Goal: Task Accomplishment & Management: Use online tool/utility

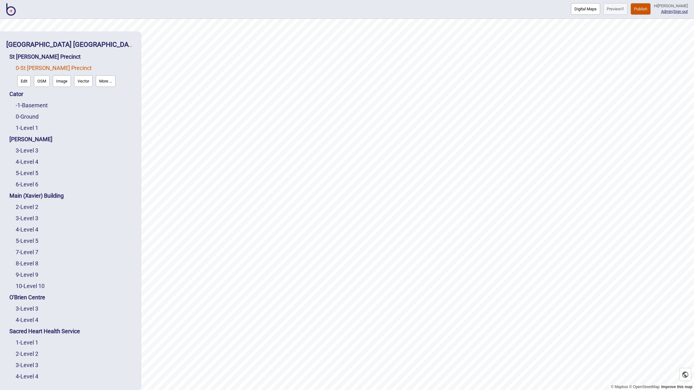
scroll to position [10, 0]
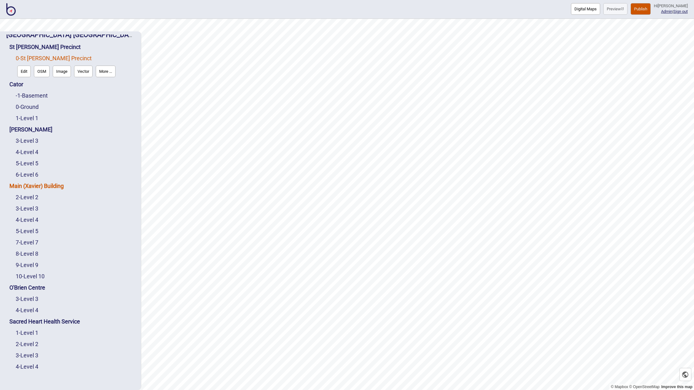
click at [30, 184] on link "Main (Xavier) Building" at bounding box center [36, 186] width 54 height 7
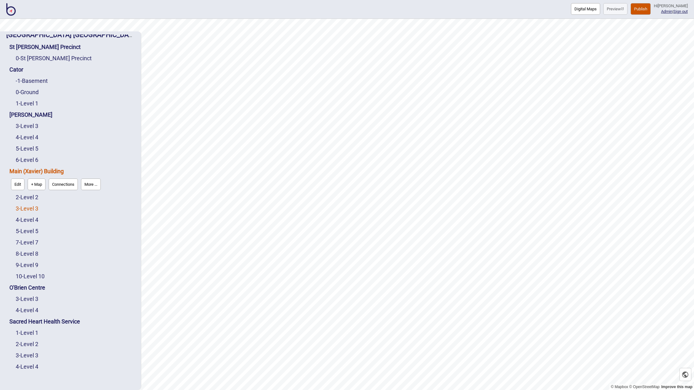
click at [33, 209] on link "3 - Level 3" at bounding box center [27, 208] width 23 height 7
click at [22, 210] on button "Edit" at bounding box center [23, 207] width 13 height 12
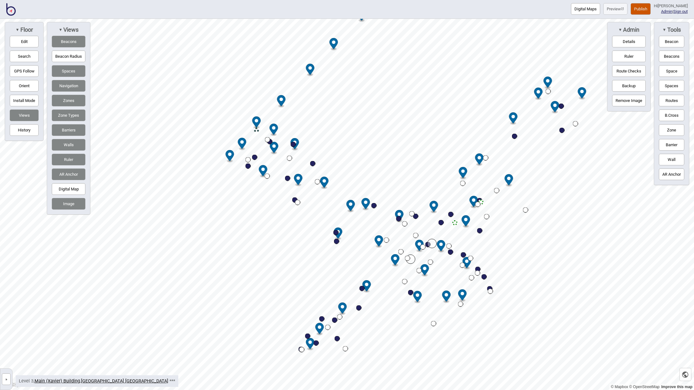
click at [8, 376] on button "»" at bounding box center [6, 379] width 9 height 12
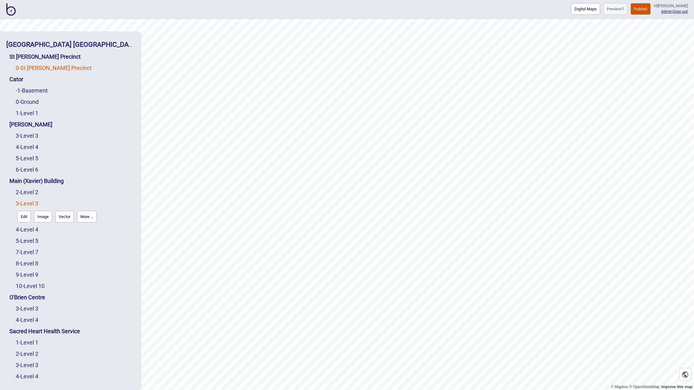
click at [37, 67] on link "0 - St Vincent's Precinct" at bounding box center [54, 68] width 76 height 7
click at [24, 80] on button "Edit" at bounding box center [23, 81] width 13 height 12
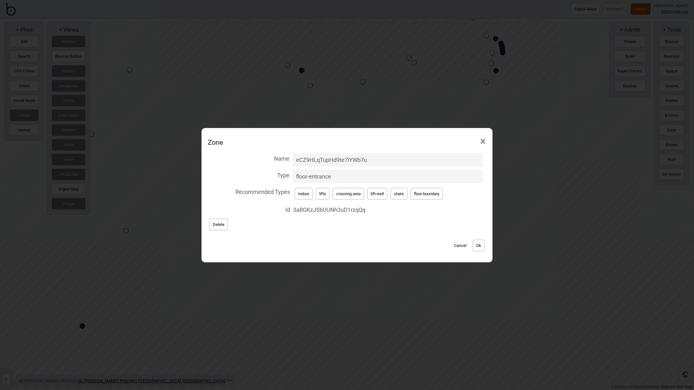
click at [461, 247] on button "Cancel" at bounding box center [460, 246] width 19 height 12
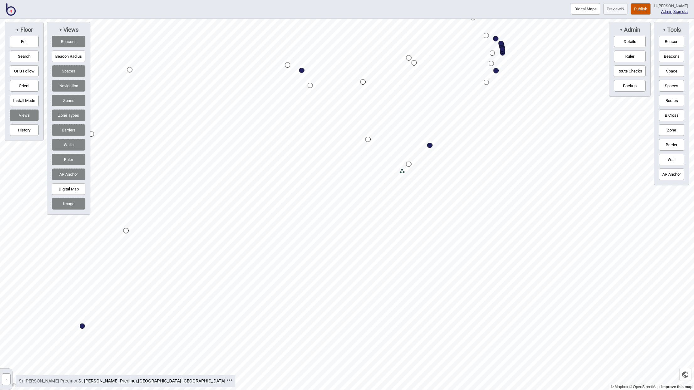
click at [25, 38] on button "Edit" at bounding box center [24, 42] width 29 height 12
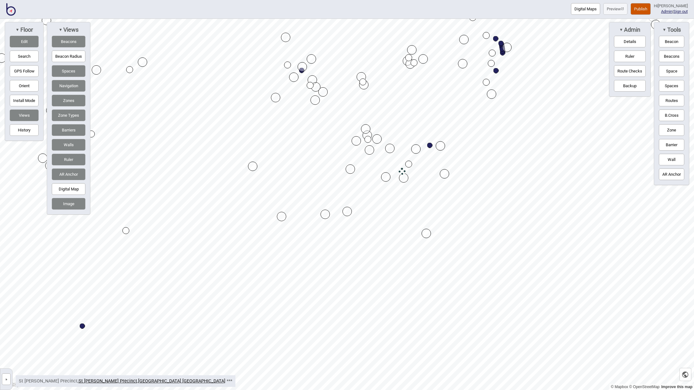
drag, startPoint x: 417, startPoint y: 202, endPoint x: 426, endPoint y: 233, distance: 31.7
drag, startPoint x: 446, startPoint y: 174, endPoint x: 470, endPoint y: 187, distance: 26.7
drag, startPoint x: 387, startPoint y: 176, endPoint x: 380, endPoint y: 184, distance: 10.2
drag, startPoint x: 415, startPoint y: 149, endPoint x: 419, endPoint y: 145, distance: 5.6
drag, startPoint x: 379, startPoint y: 183, endPoint x: 373, endPoint y: 189, distance: 8.0
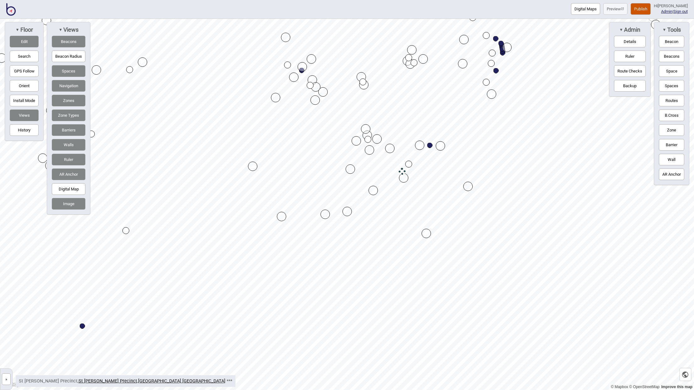
click at [418, 142] on div "Map marker" at bounding box center [419, 145] width 9 height 9
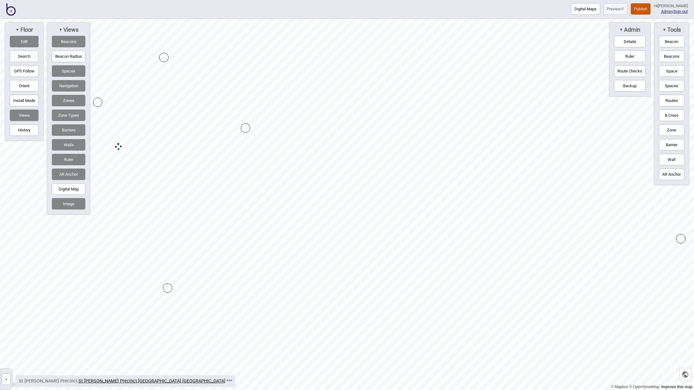
drag, startPoint x: 159, startPoint y: 220, endPoint x: 168, endPoint y: 290, distance: 70.5
drag, startPoint x: 249, startPoint y: 126, endPoint x: 303, endPoint y: 153, distance: 60.3
drag, startPoint x: 174, startPoint y: 170, endPoint x: 165, endPoint y: 196, distance: 27.8
drag, startPoint x: 264, startPoint y: 84, endPoint x: 277, endPoint y: 87, distance: 13.1
drag, startPoint x: 563, startPoint y: 137, endPoint x: 610, endPoint y: 116, distance: 51.5
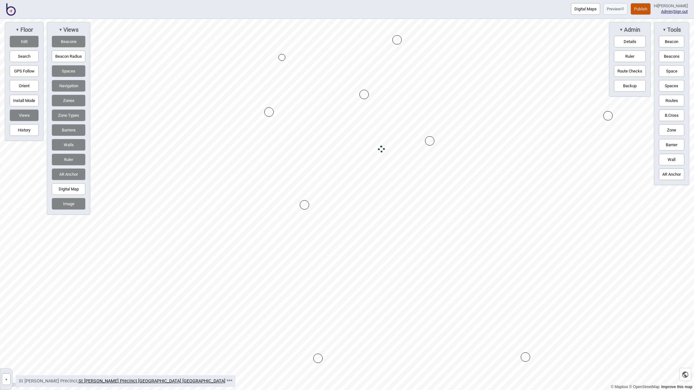
drag, startPoint x: 462, startPoint y: 305, endPoint x: 525, endPoint y: 358, distance: 82.8
drag, startPoint x: 608, startPoint y: 116, endPoint x: 632, endPoint y: 138, distance: 32.9
drag, startPoint x: 362, startPoint y: 127, endPoint x: 377, endPoint y: 112, distance: 21.1
drag, startPoint x: 377, startPoint y: 112, endPoint x: 385, endPoint y: 103, distance: 12.0
drag, startPoint x: 270, startPoint y: 294, endPoint x: 268, endPoint y: 313, distance: 19.9
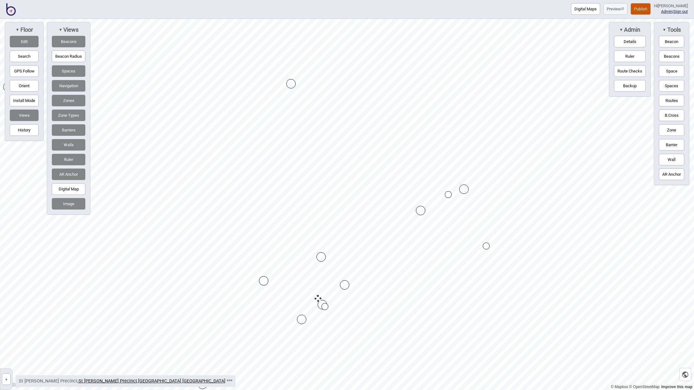
drag, startPoint x: 278, startPoint y: 291, endPoint x: 262, endPoint y: 280, distance: 19.5
drag, startPoint x: 321, startPoint y: 257, endPoint x: 320, endPoint y: 247, distance: 10.7
drag, startPoint x: 301, startPoint y: 319, endPoint x: 291, endPoint y: 329, distance: 14.4
drag, startPoint x: 345, startPoint y: 283, endPoint x: 355, endPoint y: 272, distance: 14.7
drag, startPoint x: 317, startPoint y: 247, endPoint x: 317, endPoint y: 235, distance: 11.9
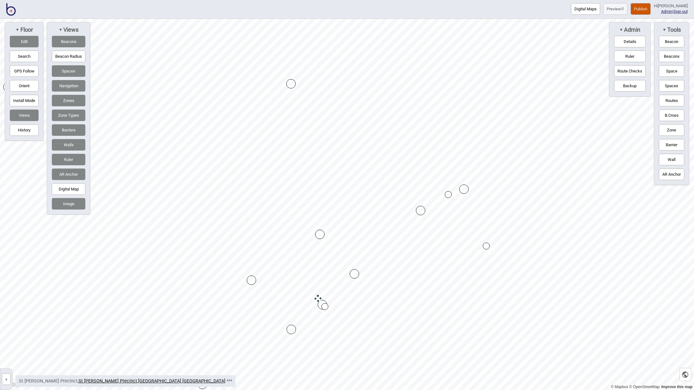
drag, startPoint x: 265, startPoint y: 278, endPoint x: 253, endPoint y: 277, distance: 12.3
drag, startPoint x: 318, startPoint y: 235, endPoint x: 314, endPoint y: 231, distance: 6.0
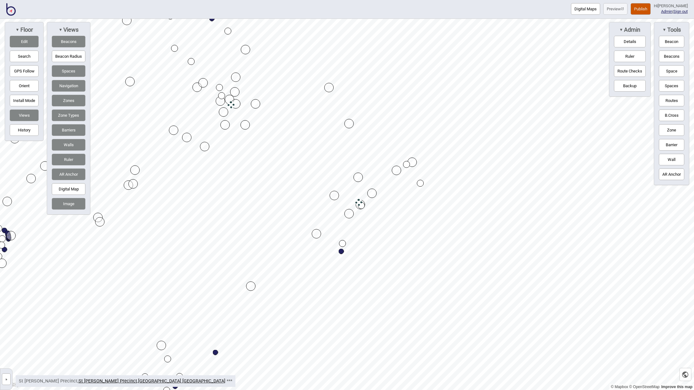
click at [29, 43] on button "Edit" at bounding box center [24, 42] width 29 height 12
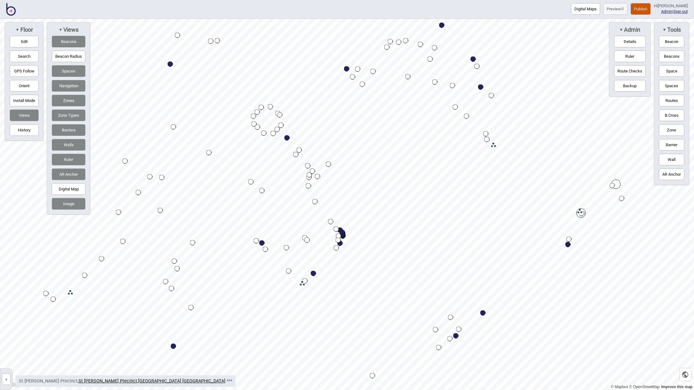
click at [8, 381] on button "»" at bounding box center [6, 379] width 9 height 12
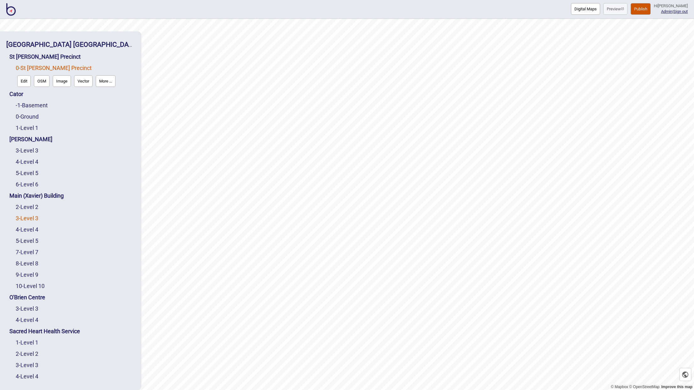
click at [29, 217] on link "3 - Level 3" at bounding box center [27, 218] width 23 height 7
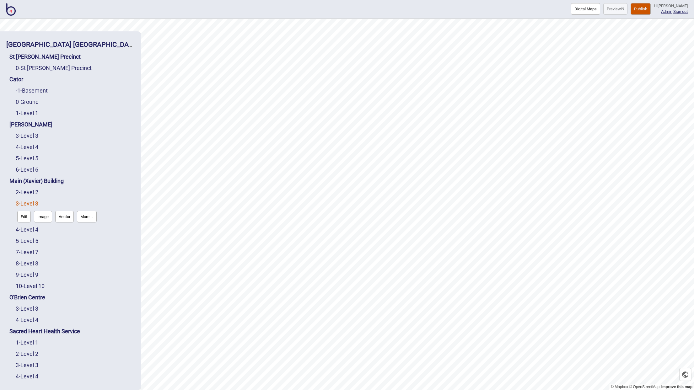
click at [26, 217] on button "Edit" at bounding box center [23, 217] width 13 height 12
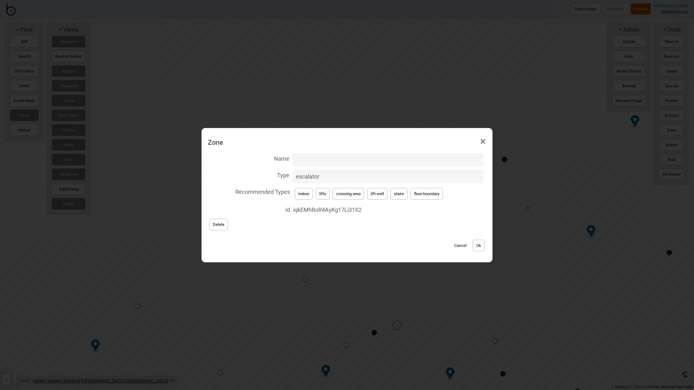
click at [459, 246] on button "Cancel" at bounding box center [460, 246] width 19 height 12
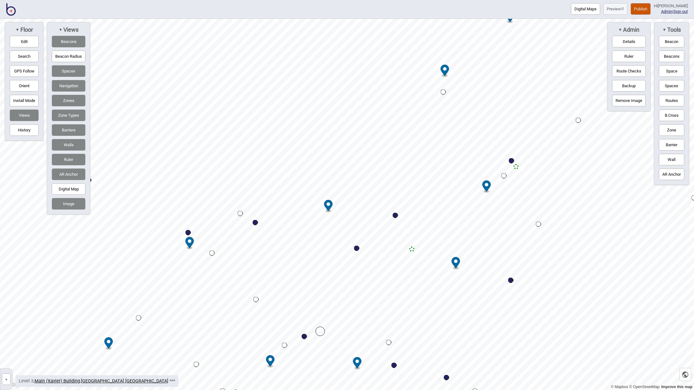
click at [9, 376] on button "»" at bounding box center [6, 379] width 9 height 12
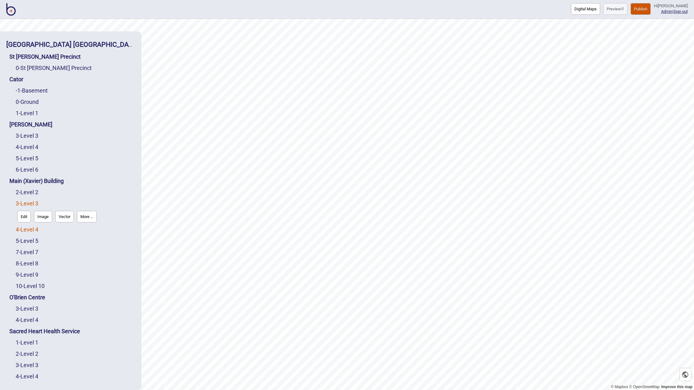
click at [32, 228] on link "4 - Level 4" at bounding box center [27, 229] width 23 height 7
click at [26, 227] on button "Edit" at bounding box center [23, 228] width 13 height 12
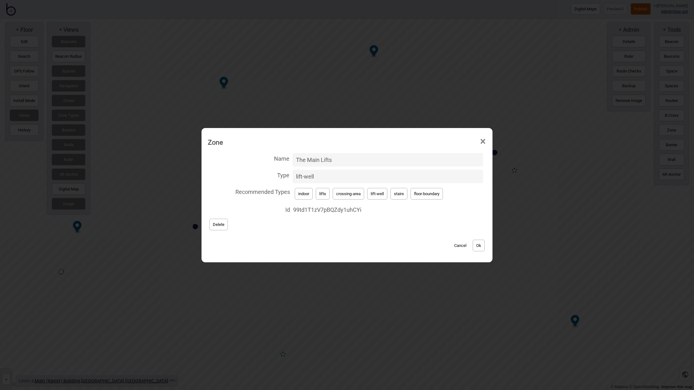
click at [484, 141] on span "×" at bounding box center [482, 141] width 7 height 21
click at [483, 140] on span "×" at bounding box center [482, 141] width 7 height 21
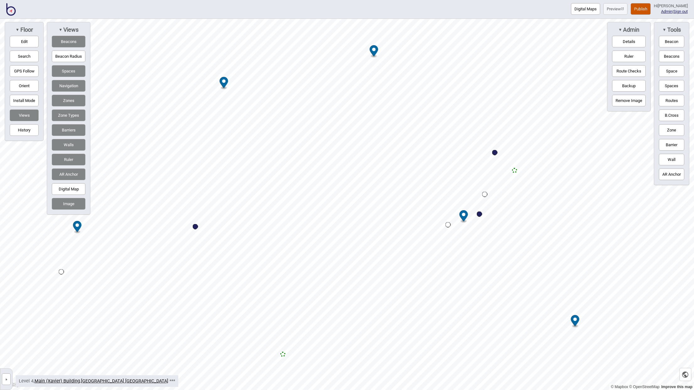
click at [24, 43] on button "Edit" at bounding box center [24, 42] width 29 height 12
drag, startPoint x: 424, startPoint y: 206, endPoint x: 401, endPoint y: 226, distance: 30.3
drag, startPoint x: 481, startPoint y: 275, endPoint x: 435, endPoint y: 303, distance: 54.2
drag, startPoint x: 403, startPoint y: 224, endPoint x: 388, endPoint y: 233, distance: 17.6
drag, startPoint x: 387, startPoint y: 234, endPoint x: 381, endPoint y: 236, distance: 6.1
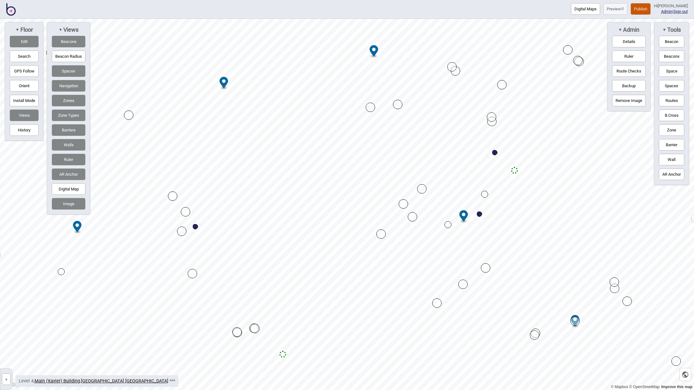
drag, startPoint x: 435, startPoint y: 302, endPoint x: 433, endPoint y: 305, distance: 3.6
click at [674, 173] on button "AR Anchor" at bounding box center [671, 174] width 25 height 12
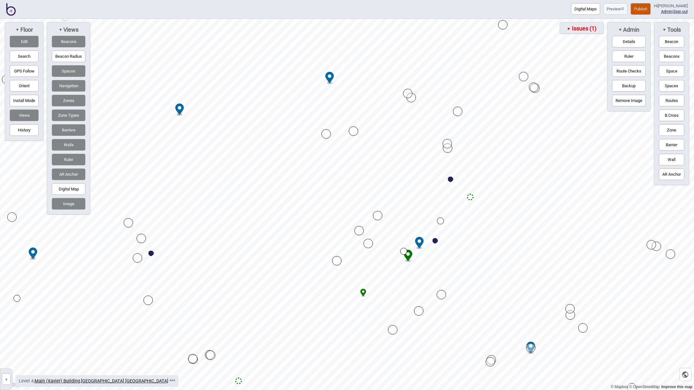
drag, startPoint x: 407, startPoint y: 257, endPoint x: 362, endPoint y: 292, distance: 56.6
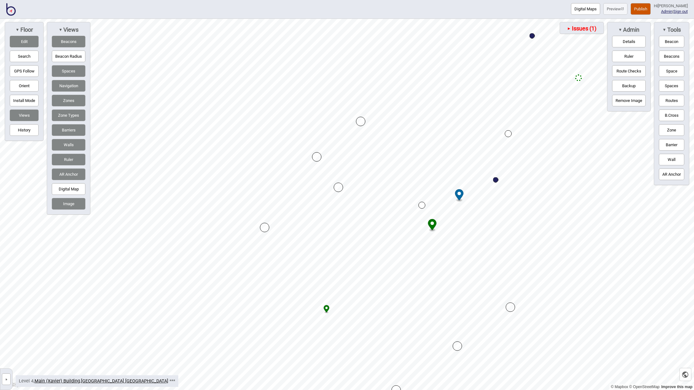
click at [432, 224] on circle "Map marker" at bounding box center [431, 222] width 3 height 3
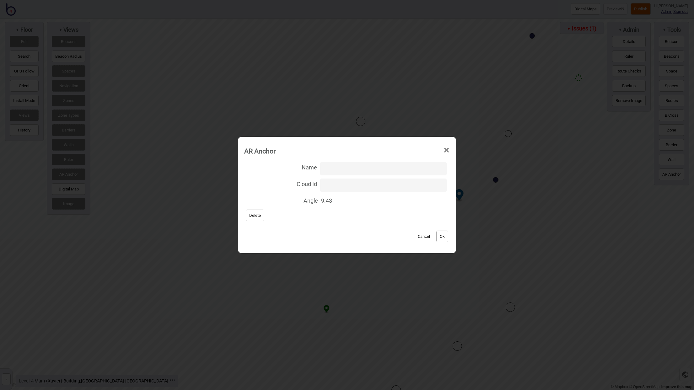
click at [339, 173] on input "Name" at bounding box center [383, 168] width 126 height 13
paste input "Tilt=1.7"
type input "Tilt=1.7"
click at [436, 236] on button "Ok" at bounding box center [442, 237] width 12 height 12
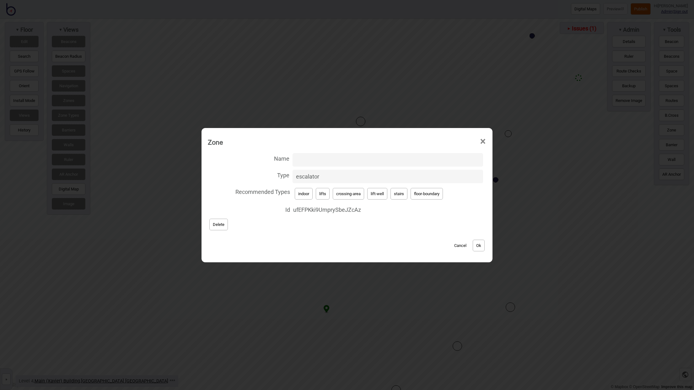
click at [313, 211] on span "ufEFPKki9UmprySbeJZcAz" at bounding box center [388, 209] width 190 height 11
copy span "ufEFPKki9UmprySbeJZcAz"
click at [479, 246] on button "Ok" at bounding box center [478, 246] width 12 height 12
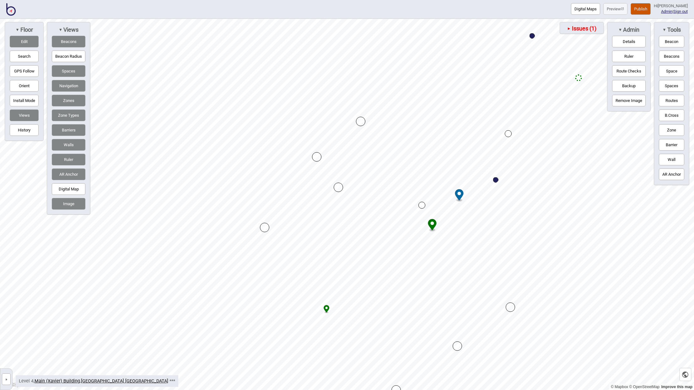
click at [433, 227] on icon "Map marker" at bounding box center [432, 224] width 8 height 11
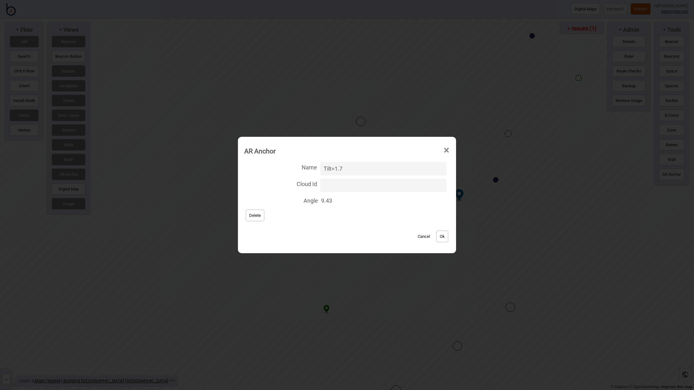
click at [372, 187] on input "Cloud Id" at bounding box center [383, 185] width 126 height 13
paste input "ufEFPKki9UmprySbeJZcAz"
type input "ufEFPKki9UmprySbeJZcAz"
click at [436, 238] on button "Ok" at bounding box center [442, 237] width 12 height 12
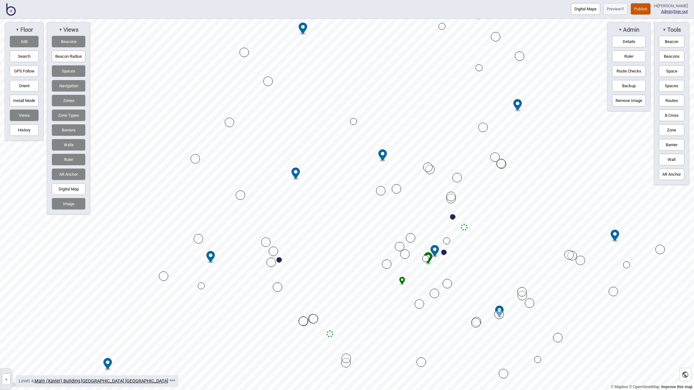
click at [6, 378] on button "»" at bounding box center [6, 379] width 9 height 12
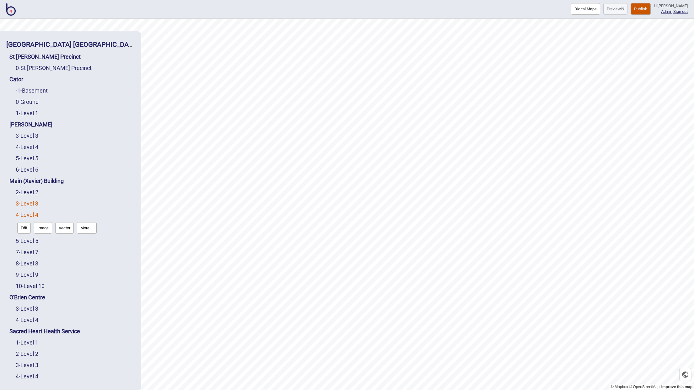
click at [32, 204] on link "3 - Level 3" at bounding box center [27, 203] width 23 height 7
click at [26, 214] on button "Edit" at bounding box center [23, 217] width 13 height 12
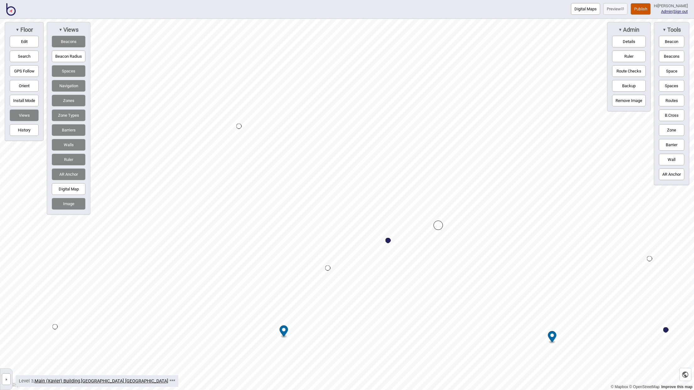
click at [31, 40] on button "Edit" at bounding box center [24, 42] width 29 height 12
drag, startPoint x: 451, startPoint y: 307, endPoint x: 502, endPoint y: 265, distance: 66.2
drag, startPoint x: 357, startPoint y: 177, endPoint x: 404, endPoint y: 136, distance: 62.9
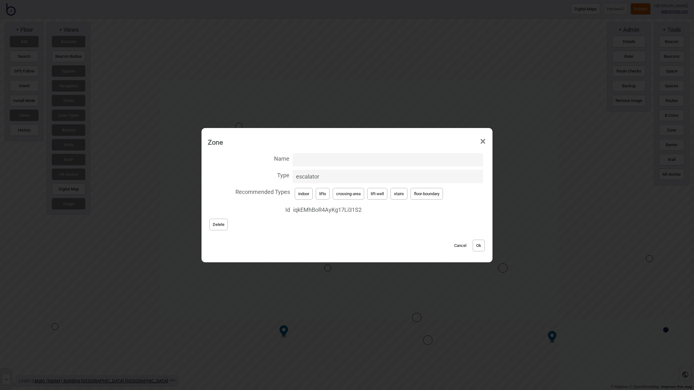
click at [329, 212] on span "iqkEMhBoR4AyKg17Li31S2" at bounding box center [388, 209] width 190 height 11
copy span "iqkEMhBoR4AyKg17Li31S2"
click at [479, 243] on button "Ok" at bounding box center [478, 246] width 12 height 12
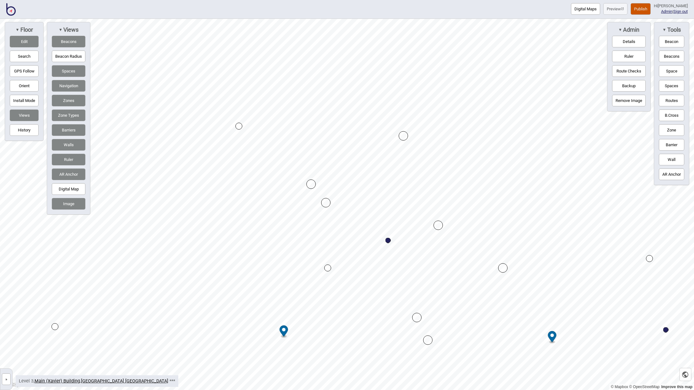
click at [677, 172] on button "AR Anchor" at bounding box center [671, 174] width 25 height 12
drag, startPoint x: 366, startPoint y: 258, endPoint x: 487, endPoint y: 182, distance: 143.4
drag, startPoint x: 487, startPoint y: 182, endPoint x: 489, endPoint y: 171, distance: 11.2
click at [367, 255] on circle "Map marker" at bounding box center [366, 254] width 3 height 3
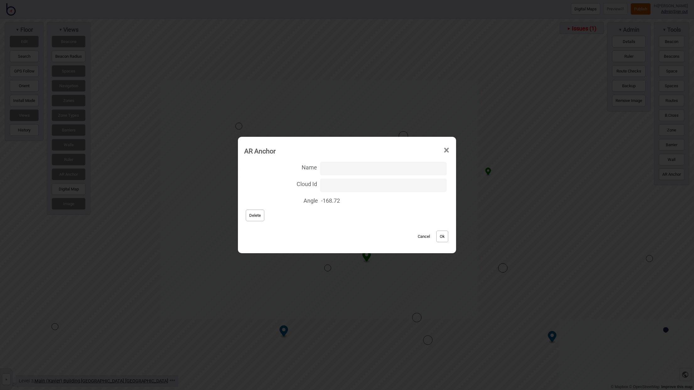
click at [349, 188] on input "Cloud Id" at bounding box center [383, 185] width 126 height 13
paste input "iqkEMhBoR4AyKg17Li31S2"
type input "iqkEMhBoR4AyKg17Li31S2"
click at [346, 169] on input "Name" at bounding box center [383, 168] width 126 height 13
paste input "Tilt=1.7"
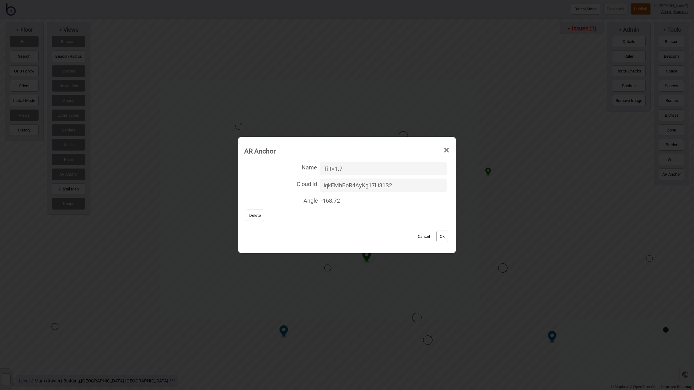
type input "Tilt=1.7"
click at [436, 235] on button "Ok" at bounding box center [442, 237] width 12 height 12
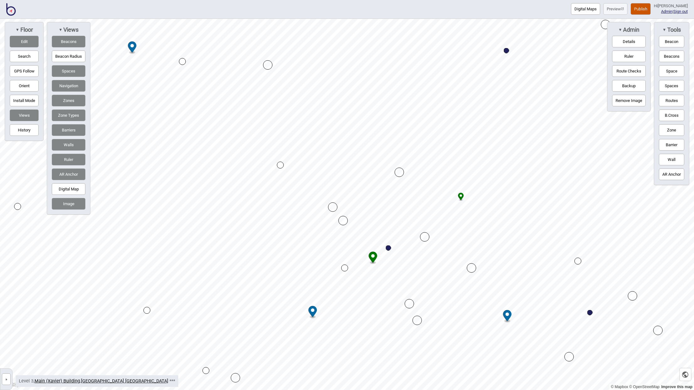
click at [8, 380] on button "»" at bounding box center [6, 379] width 9 height 12
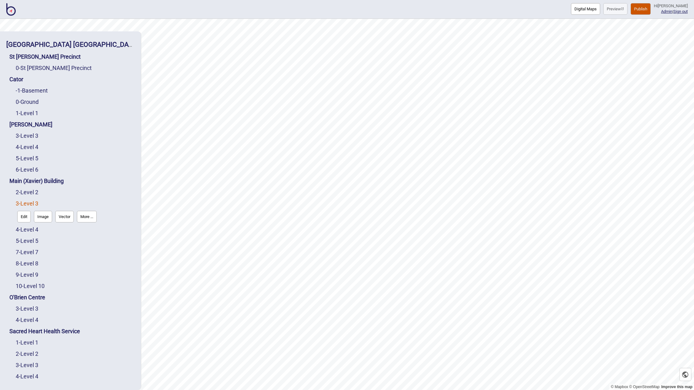
click at [25, 218] on button "Edit" at bounding box center [23, 217] width 13 height 12
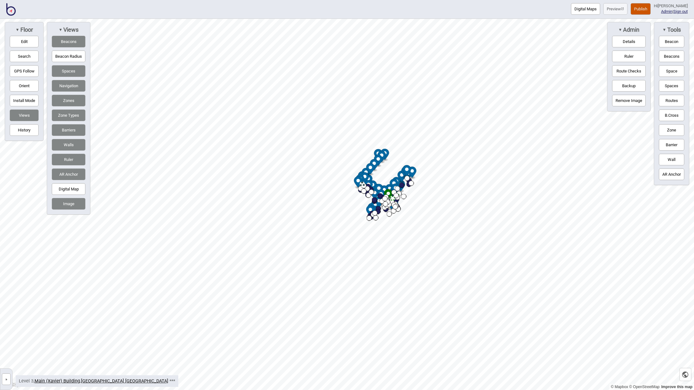
click at [8, 378] on button "»" at bounding box center [6, 379] width 9 height 12
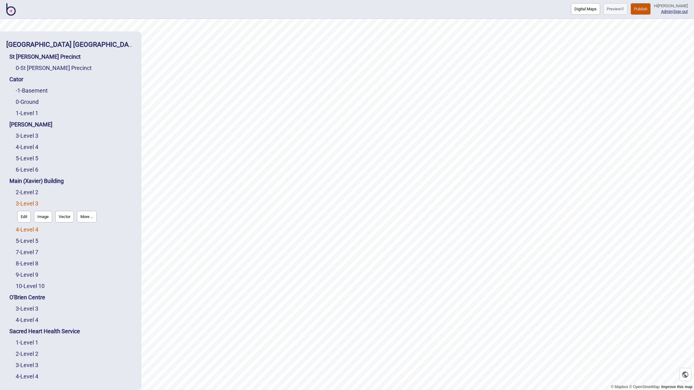
click at [28, 229] on link "4 - Level 4" at bounding box center [27, 229] width 23 height 7
click at [26, 229] on button "Edit" at bounding box center [23, 228] width 13 height 12
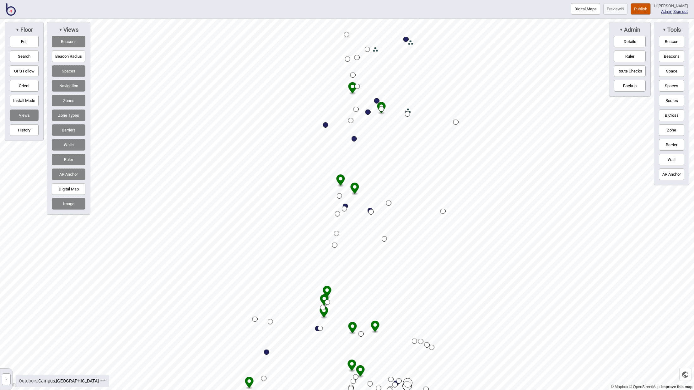
click at [13, 11] on img at bounding box center [10, 9] width 9 height 13
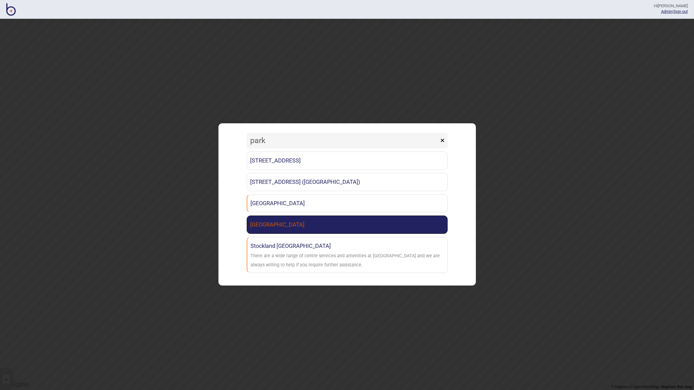
type input "park"
click at [292, 221] on link "Parkline Place" at bounding box center [347, 225] width 201 height 18
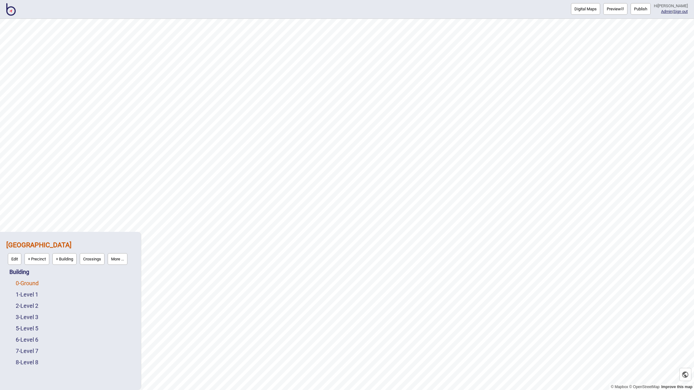
click at [37, 284] on link "0 - Ground" at bounding box center [27, 283] width 23 height 7
click at [22, 280] on button "Edit" at bounding box center [23, 282] width 13 height 12
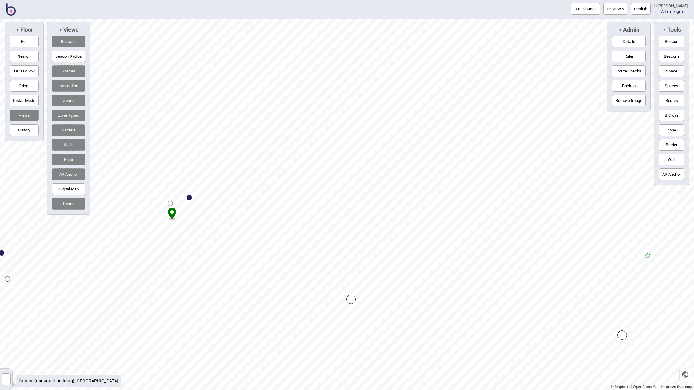
click at [172, 212] on circle "Map marker" at bounding box center [171, 211] width 3 height 3
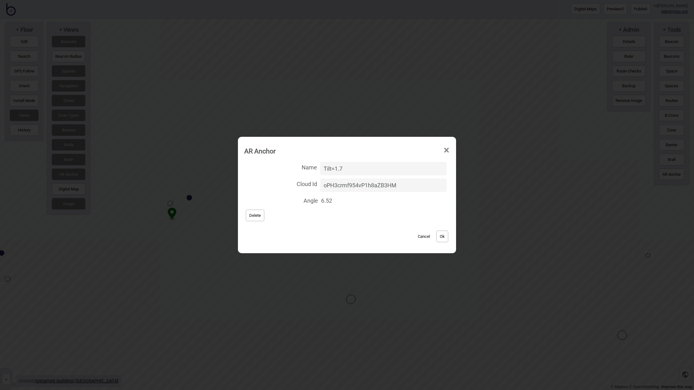
click at [355, 167] on input "Tilt=1.7" at bounding box center [383, 168] width 126 height 13
click at [443, 151] on span "×" at bounding box center [446, 150] width 7 height 21
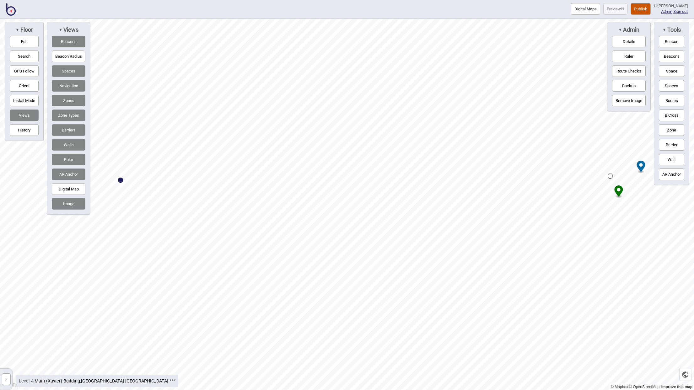
click at [617, 192] on icon "Map marker" at bounding box center [618, 190] width 8 height 11
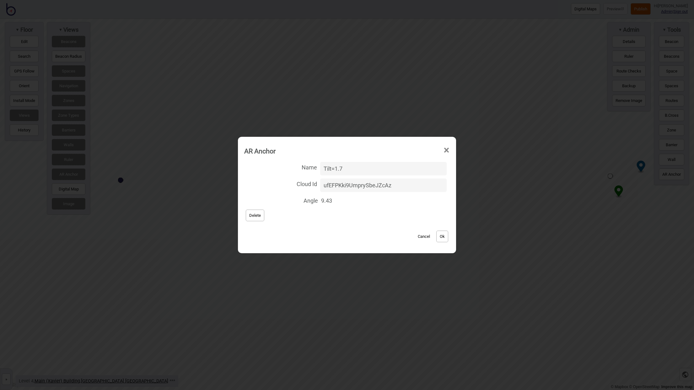
click at [339, 171] on input "Tilt=1.7" at bounding box center [383, 168] width 126 height 13
type input "Tilt=-1.7"
click at [436, 235] on button "Ok" at bounding box center [442, 237] width 12 height 12
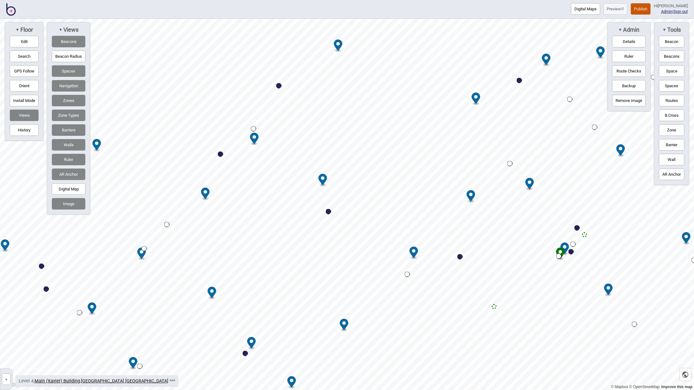
click at [6, 378] on button "»" at bounding box center [6, 379] width 9 height 12
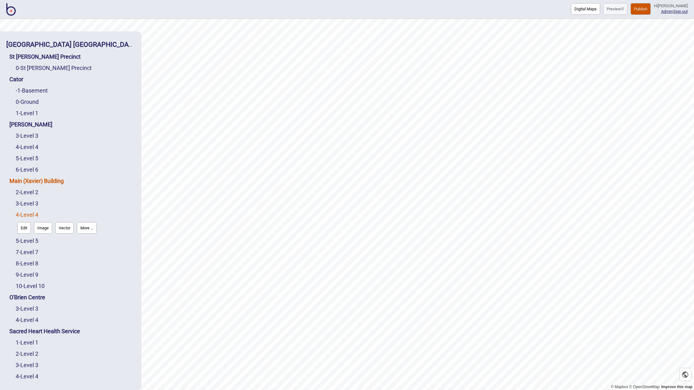
click at [38, 179] on link "Main (Xavier) Building" at bounding box center [36, 181] width 54 height 7
click at [68, 194] on button "Connections" at bounding box center [63, 194] width 29 height 12
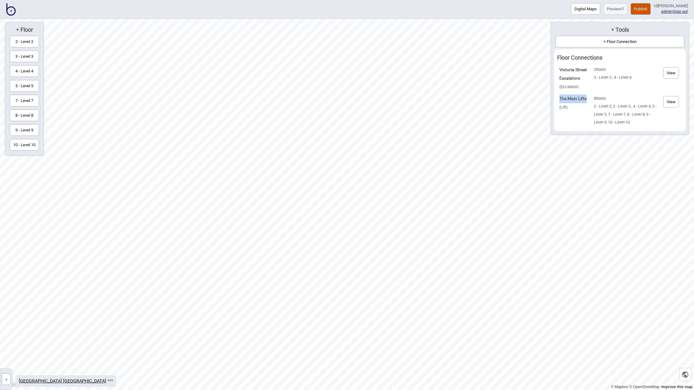
drag, startPoint x: 586, startPoint y: 99, endPoint x: 557, endPoint y: 97, distance: 28.9
click at [557, 97] on td "The Main Lifts ( Lift )" at bounding box center [574, 110] width 34 height 35
copy strong "The Main Lifts"
click at [6, 376] on button "»" at bounding box center [6, 379] width 9 height 12
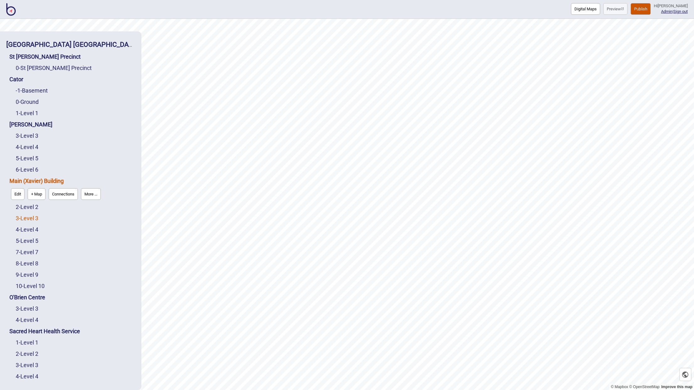
click at [32, 218] on link "3 - Level 3" at bounding box center [27, 218] width 23 height 7
click at [26, 216] on button "Edit" at bounding box center [23, 217] width 13 height 12
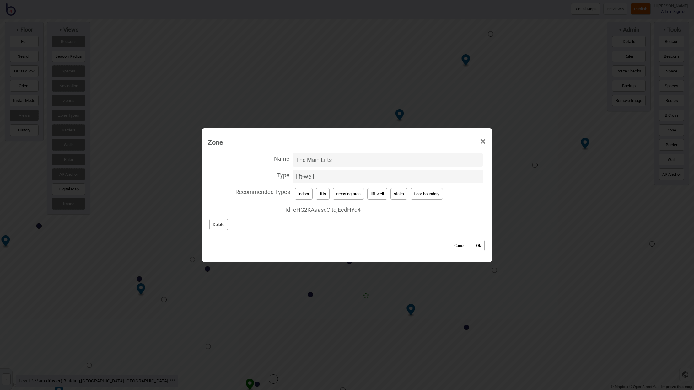
click at [379, 156] on input "The Main Lifts" at bounding box center [387, 159] width 190 height 13
click at [379, 158] on input "The Main Lifts" at bounding box center [387, 159] width 190 height 13
click at [460, 243] on button "Cancel" at bounding box center [460, 246] width 19 height 12
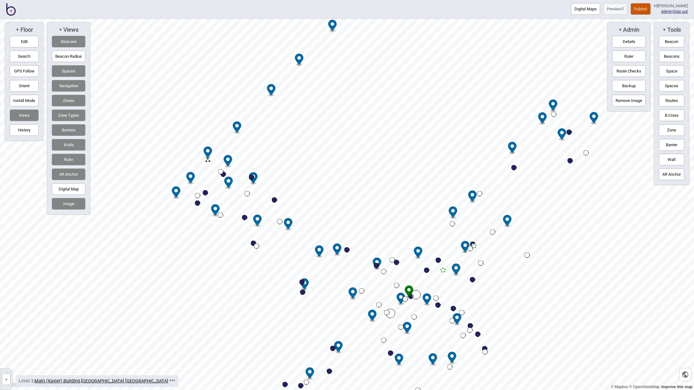
click at [8, 379] on button "»" at bounding box center [6, 379] width 9 height 12
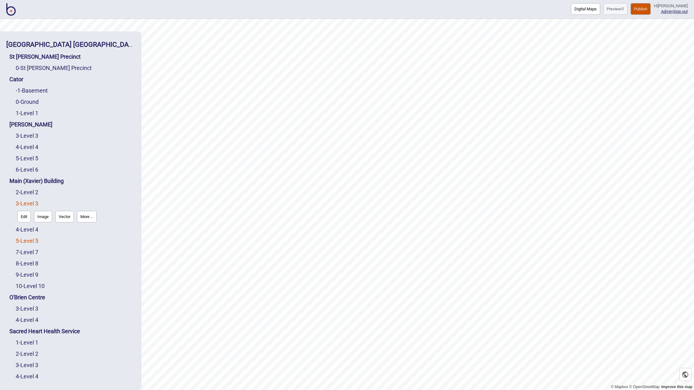
click at [30, 243] on link "5 - Level 5" at bounding box center [27, 240] width 23 height 7
click at [26, 242] on button "Edit" at bounding box center [23, 239] width 13 height 12
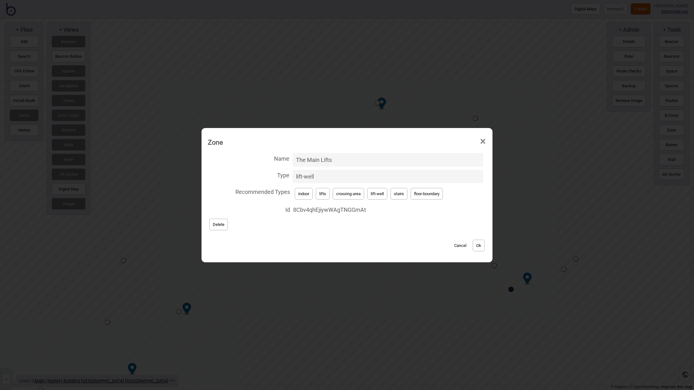
click at [458, 246] on button "Cancel" at bounding box center [460, 246] width 19 height 12
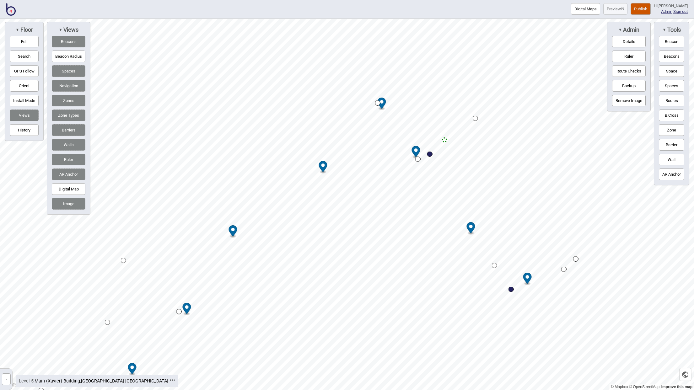
click at [10, 377] on button "»" at bounding box center [6, 379] width 9 height 12
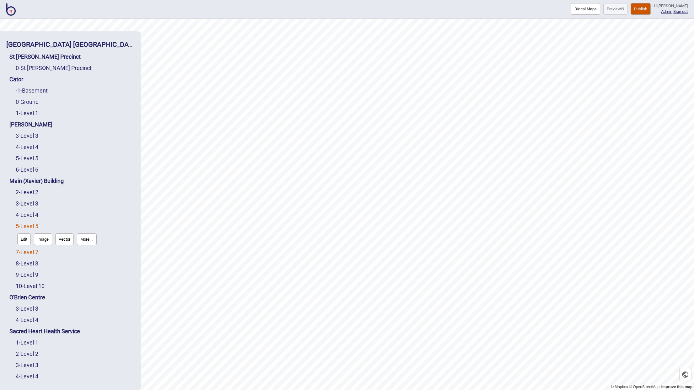
click at [28, 253] on link "7 - Level 7" at bounding box center [27, 252] width 23 height 7
click at [26, 252] on button "Edit" at bounding box center [23, 251] width 13 height 12
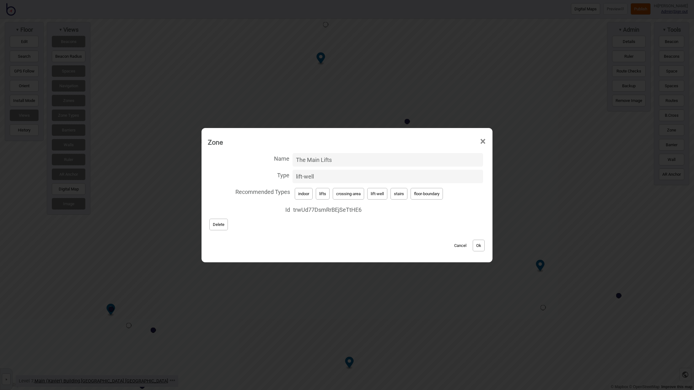
click at [461, 247] on button "Cancel" at bounding box center [460, 246] width 19 height 12
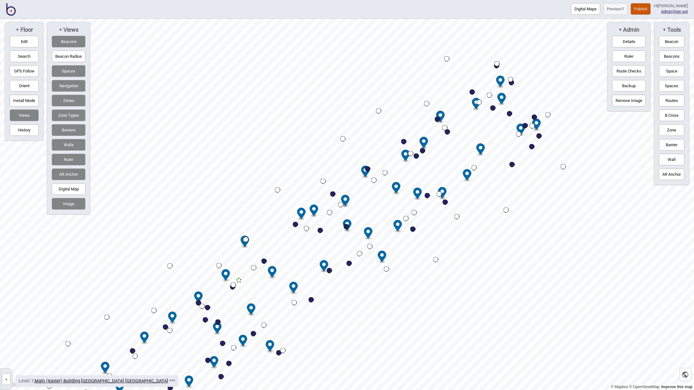
click at [647, 10] on button "Publish" at bounding box center [640, 9] width 20 height 12
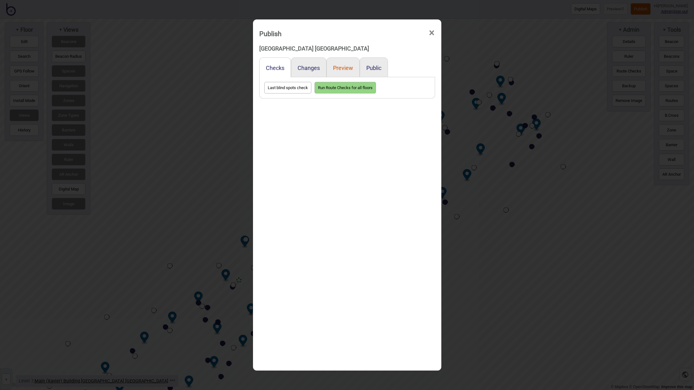
click at [348, 68] on button "Preview" at bounding box center [343, 68] width 20 height 7
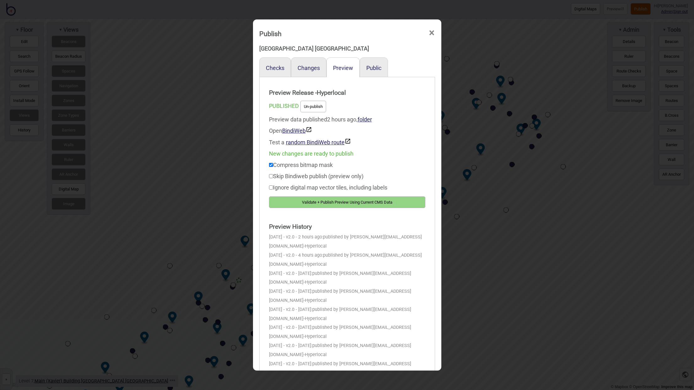
click at [338, 205] on button "Validate + Publish Preview Using Current CMS Data" at bounding box center [347, 202] width 156 height 12
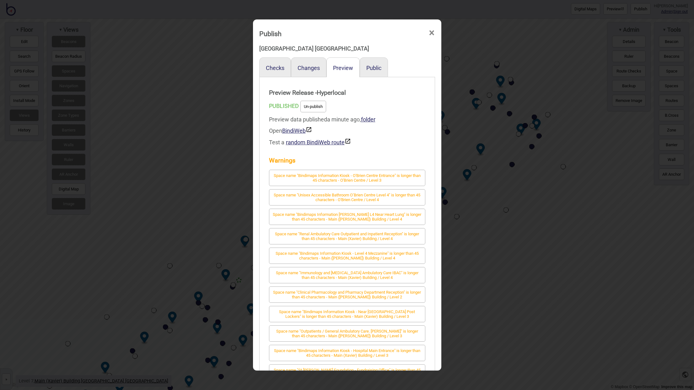
click at [428, 33] on span "×" at bounding box center [431, 33] width 7 height 21
